Goal: Transaction & Acquisition: Book appointment/travel/reservation

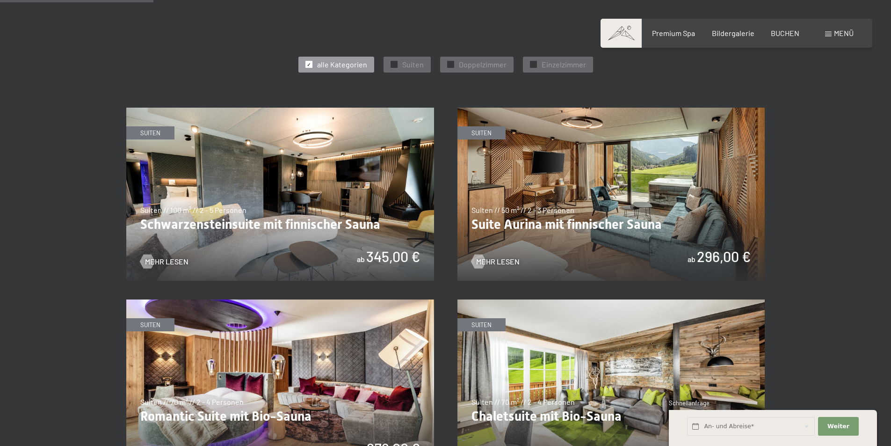
click at [594, 218] on img at bounding box center [611, 194] width 308 height 173
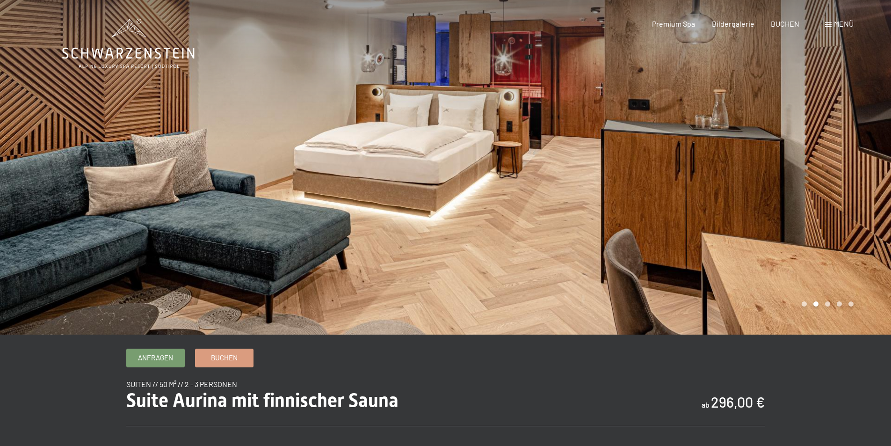
click at [840, 177] on div at bounding box center [669, 167] width 446 height 334
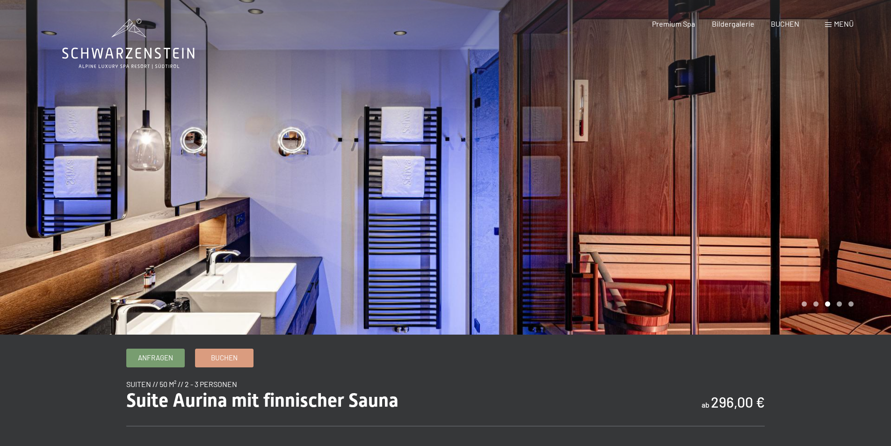
click at [29, 184] on div at bounding box center [223, 167] width 446 height 334
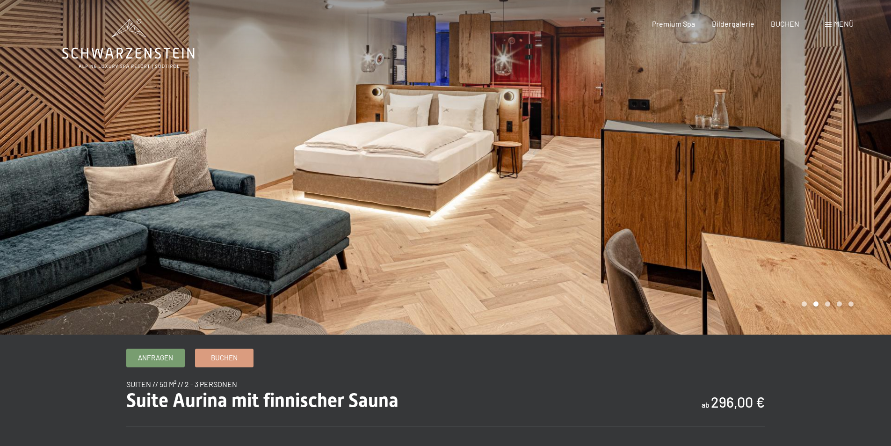
click at [881, 125] on div at bounding box center [669, 167] width 446 height 334
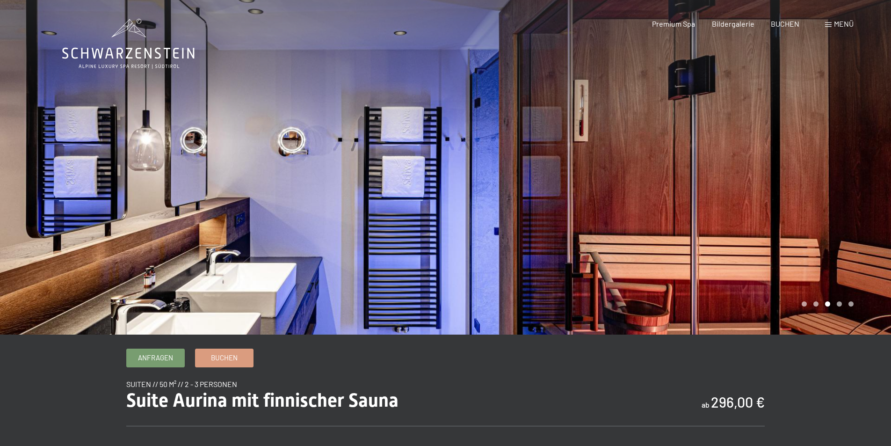
click at [881, 125] on div at bounding box center [669, 167] width 446 height 334
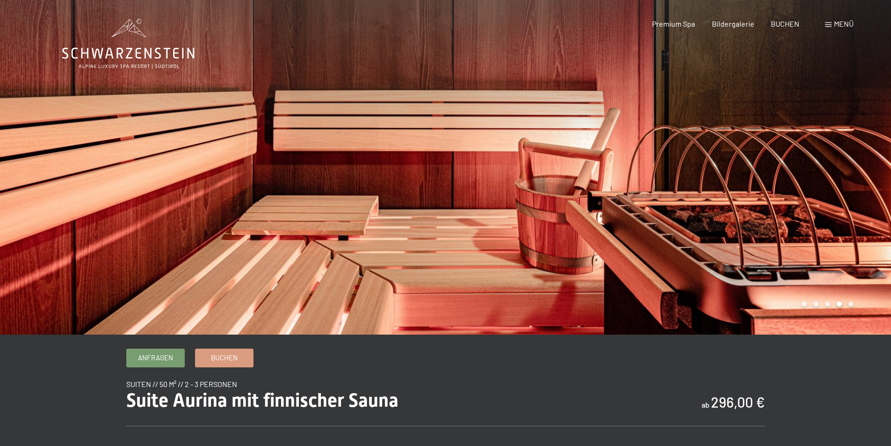
click at [881, 125] on div at bounding box center [669, 167] width 446 height 334
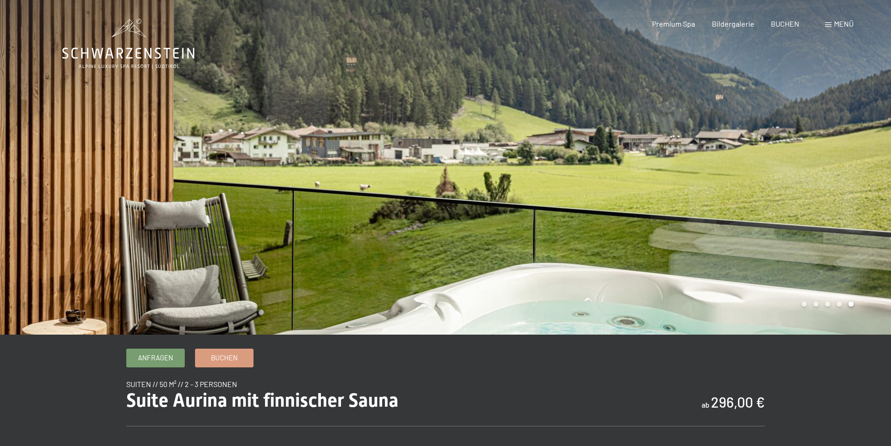
click at [881, 125] on div at bounding box center [669, 167] width 446 height 334
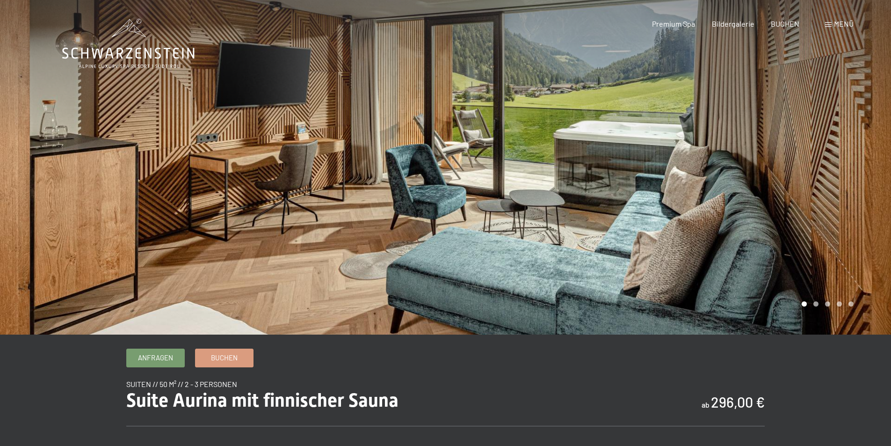
click at [881, 125] on div at bounding box center [669, 167] width 446 height 334
